Goal: Answer question/provide support

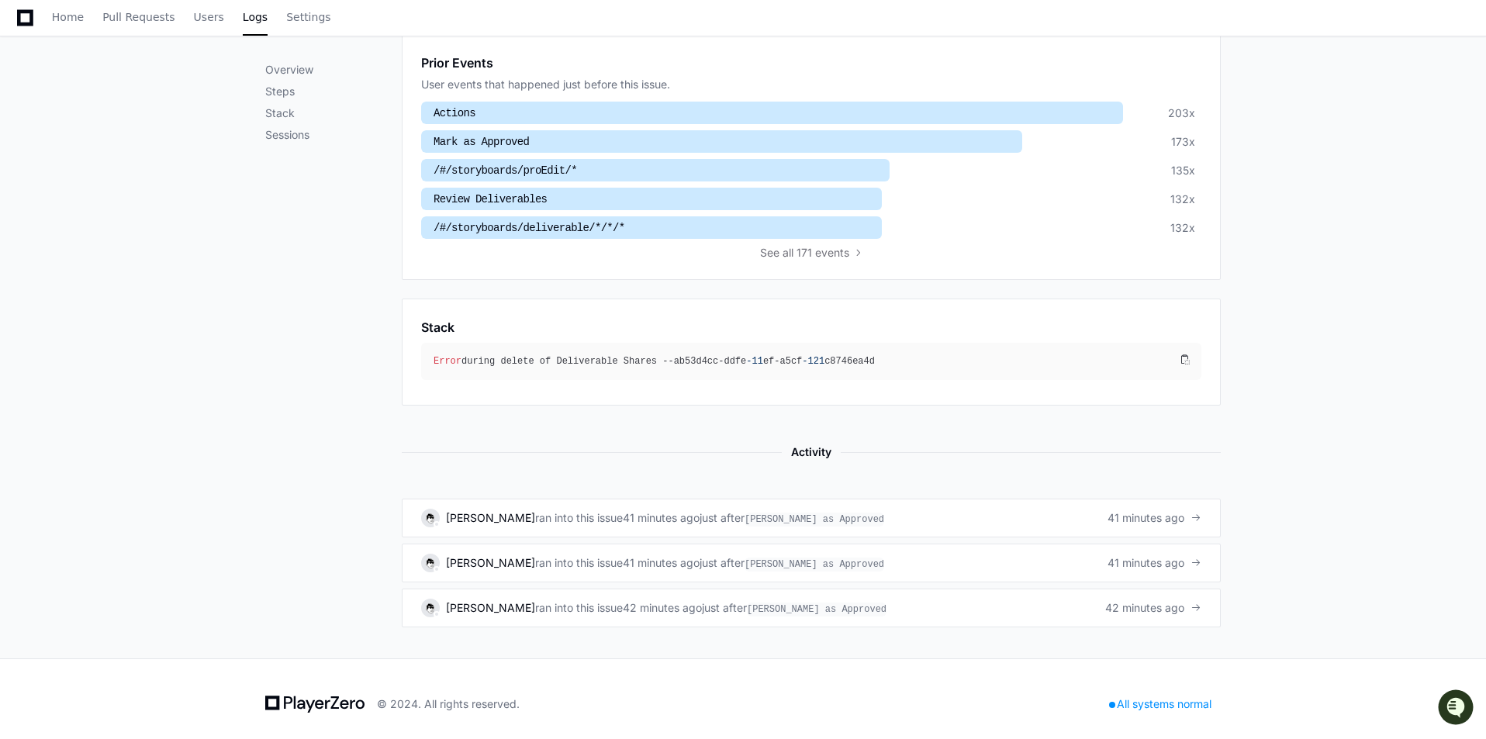
scroll to position [551, 0]
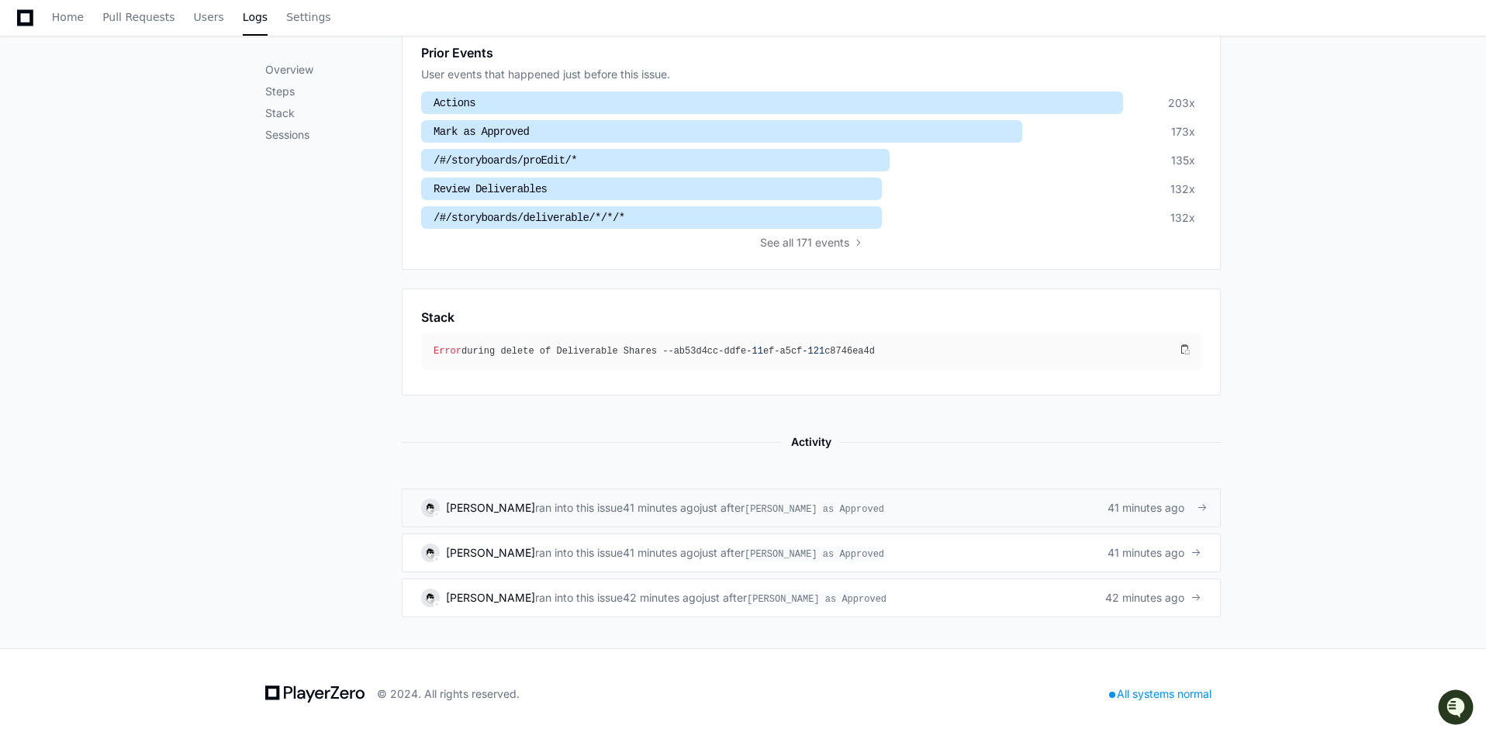
click at [982, 509] on div "[PERSON_NAME] ran into this issue 41 minutes ago just after Click [PERSON_NAME]…" at bounding box center [811, 508] width 780 height 19
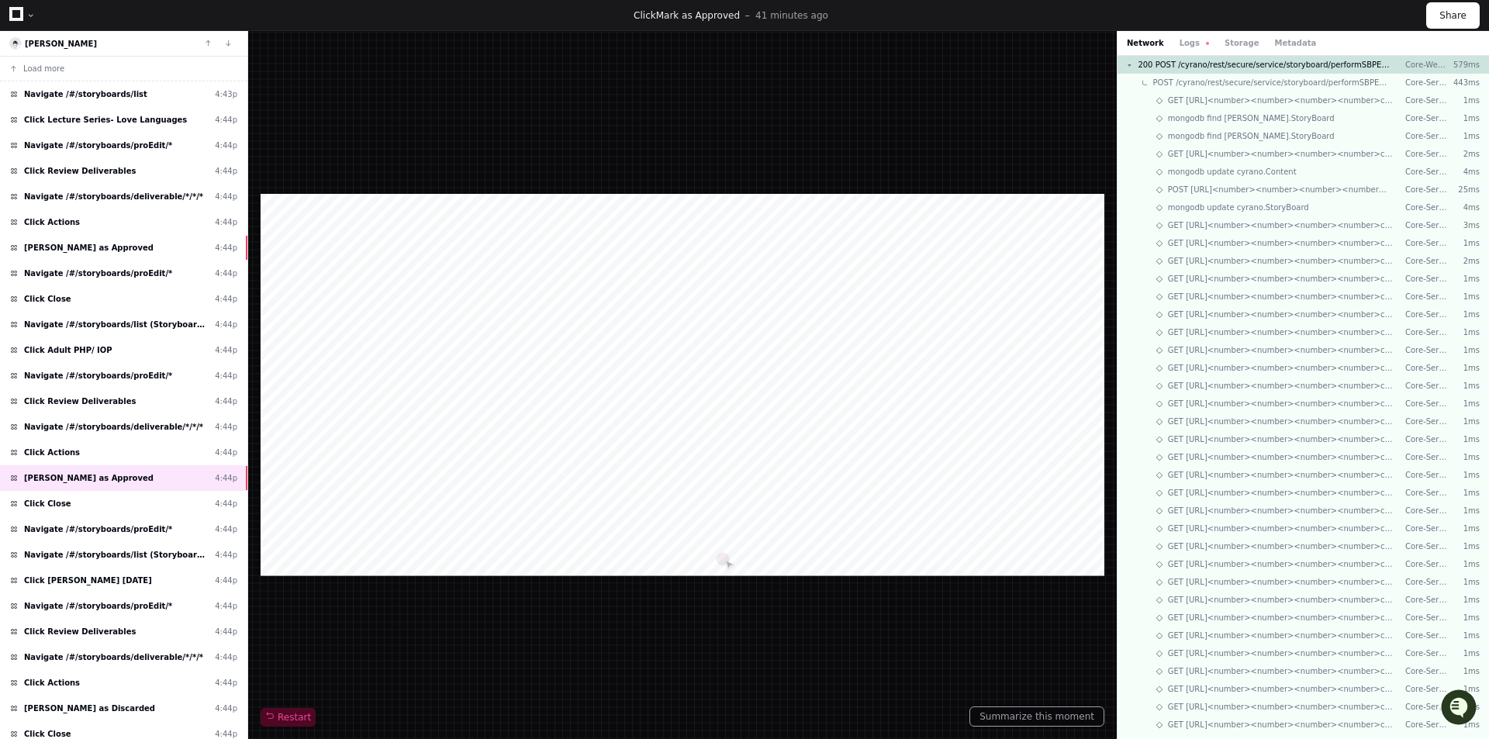
click at [1181, 36] on div "Network Logs Storage Metadata" at bounding box center [1302, 43] width 371 height 25
click at [1179, 43] on button "Logs" at bounding box center [1193, 43] width 29 height 12
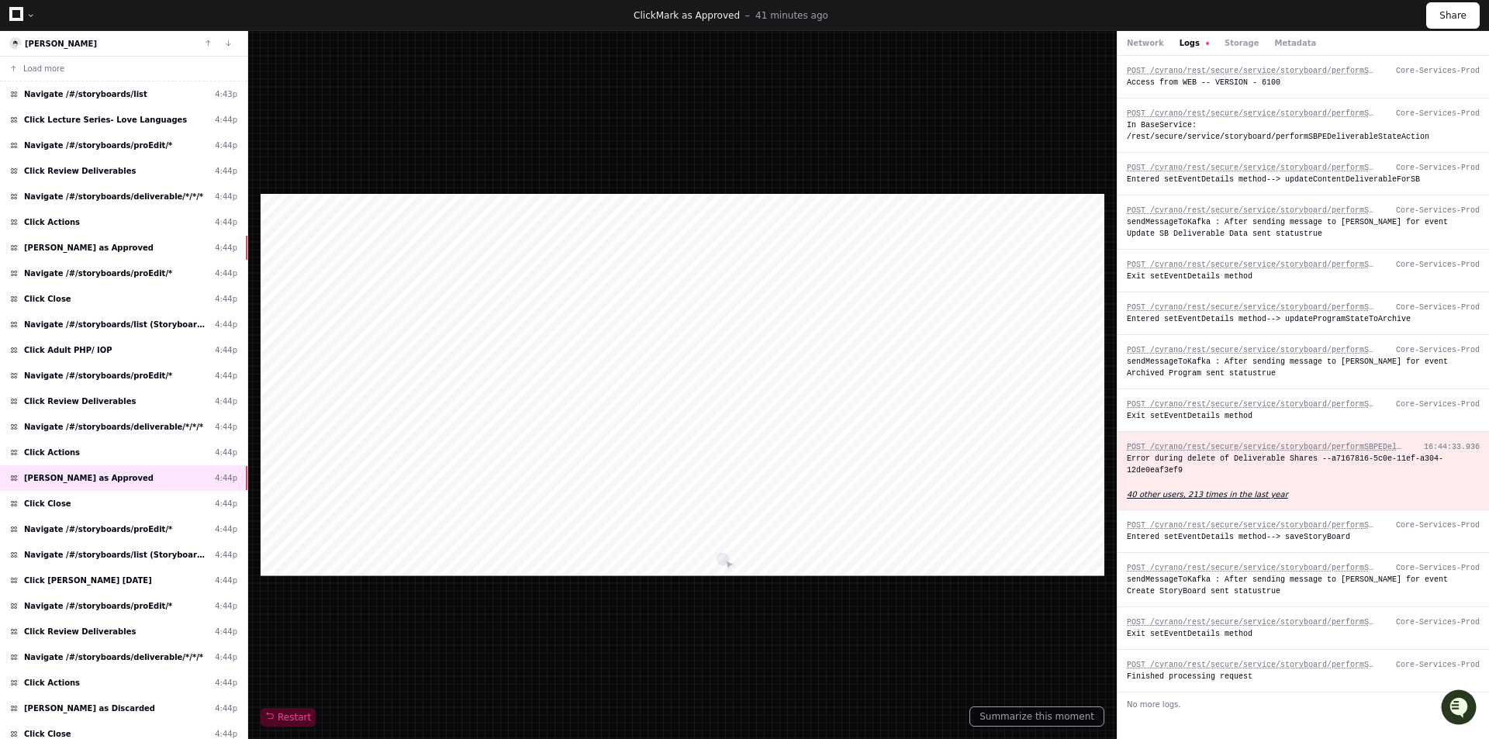
click at [1193, 490] on app-text-suspense "40 other users, 213 times in the last year" at bounding box center [1207, 494] width 161 height 9
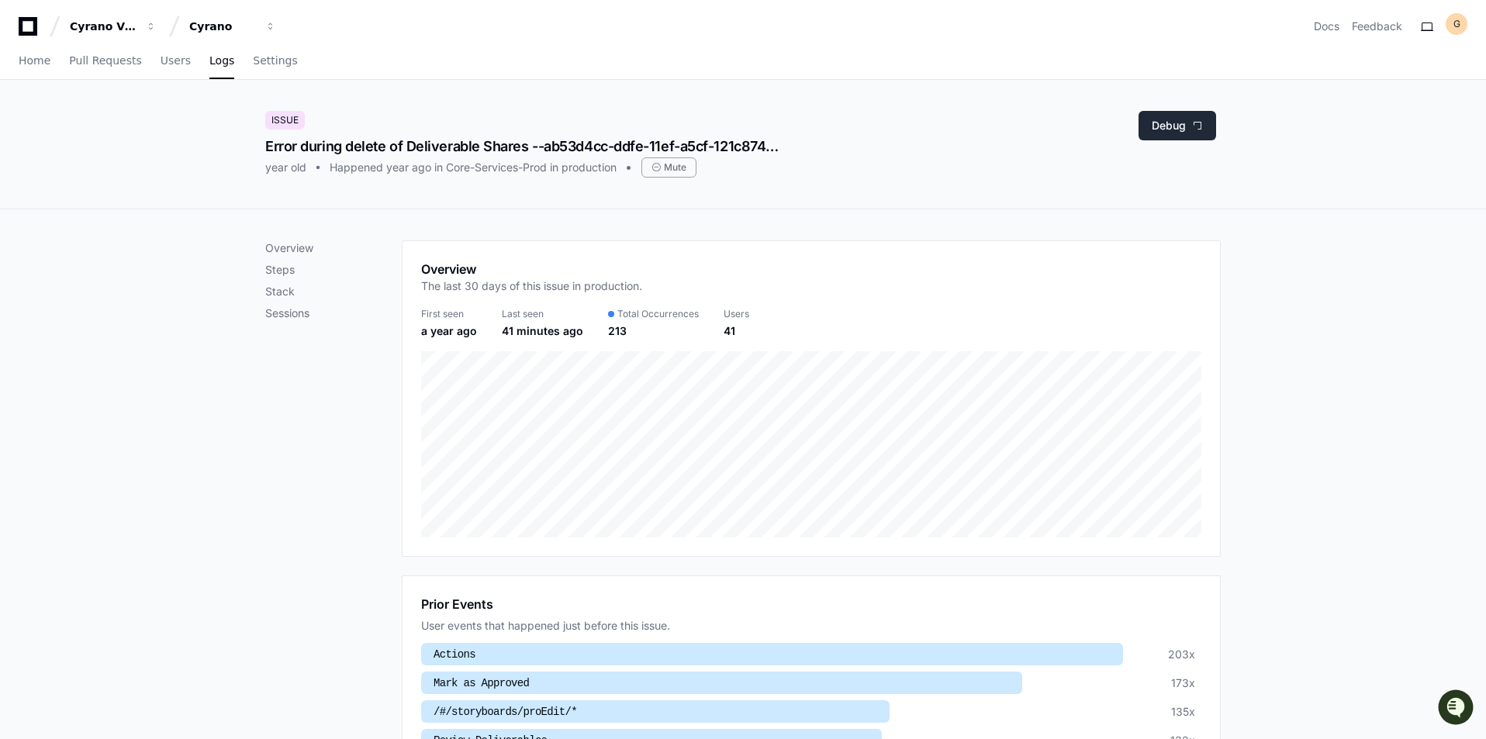
click at [1168, 120] on button "Debug" at bounding box center [1177, 125] width 78 height 29
